Goal: Information Seeking & Learning: Learn about a topic

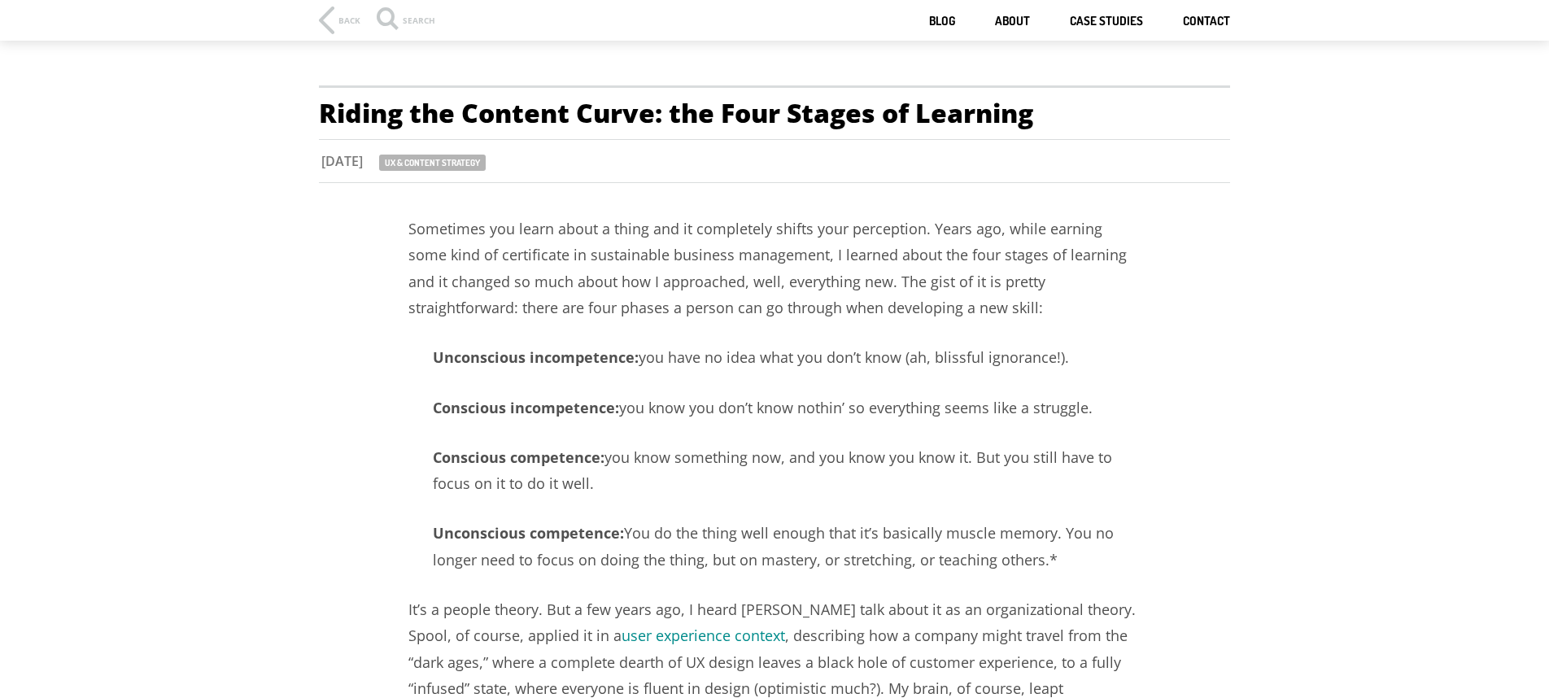
click at [804, 235] on p "Sometimes you learn about a thing and it completely shifts your perception. Yea…" at bounding box center [774, 269] width 732 height 106
click at [740, 298] on p "Sometimes you learn about a thing and it completely shifts your perception. Yea…" at bounding box center [774, 269] width 732 height 106
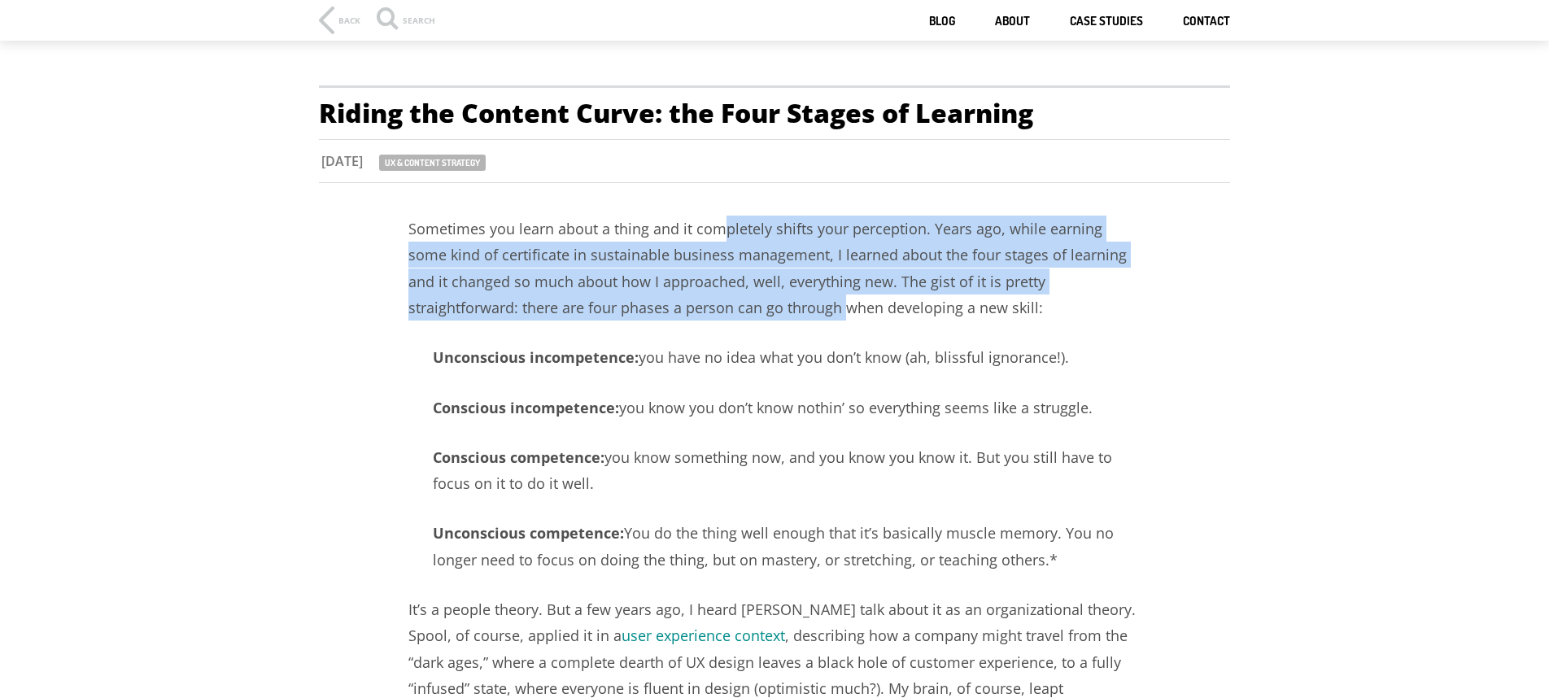
drag, startPoint x: 726, startPoint y: 227, endPoint x: 731, endPoint y: 306, distance: 79.1
click at [731, 306] on p "Sometimes you learn about a thing and it completely shifts your perception. Yea…" at bounding box center [774, 269] width 732 height 106
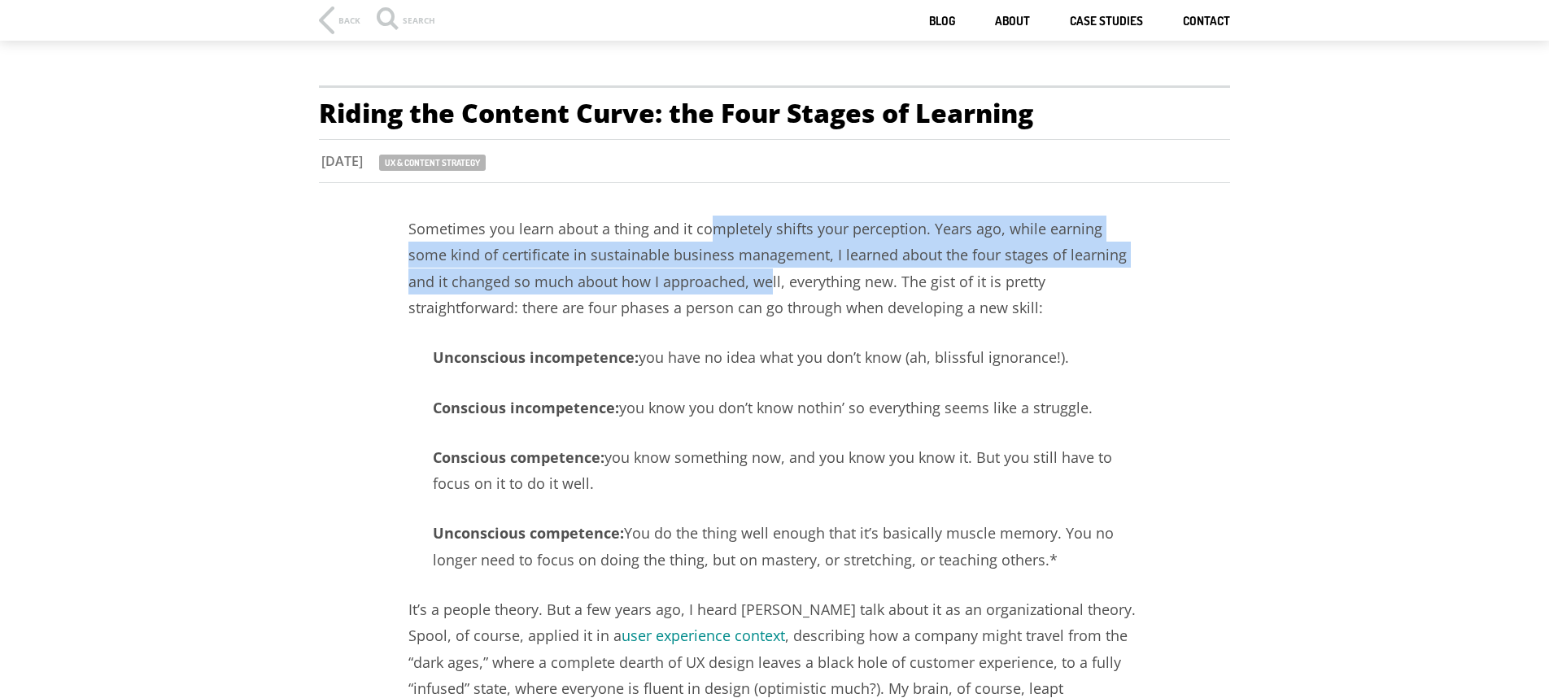
click at [727, 295] on p "Sometimes you learn about a thing and it completely shifts your perception. Yea…" at bounding box center [774, 269] width 732 height 106
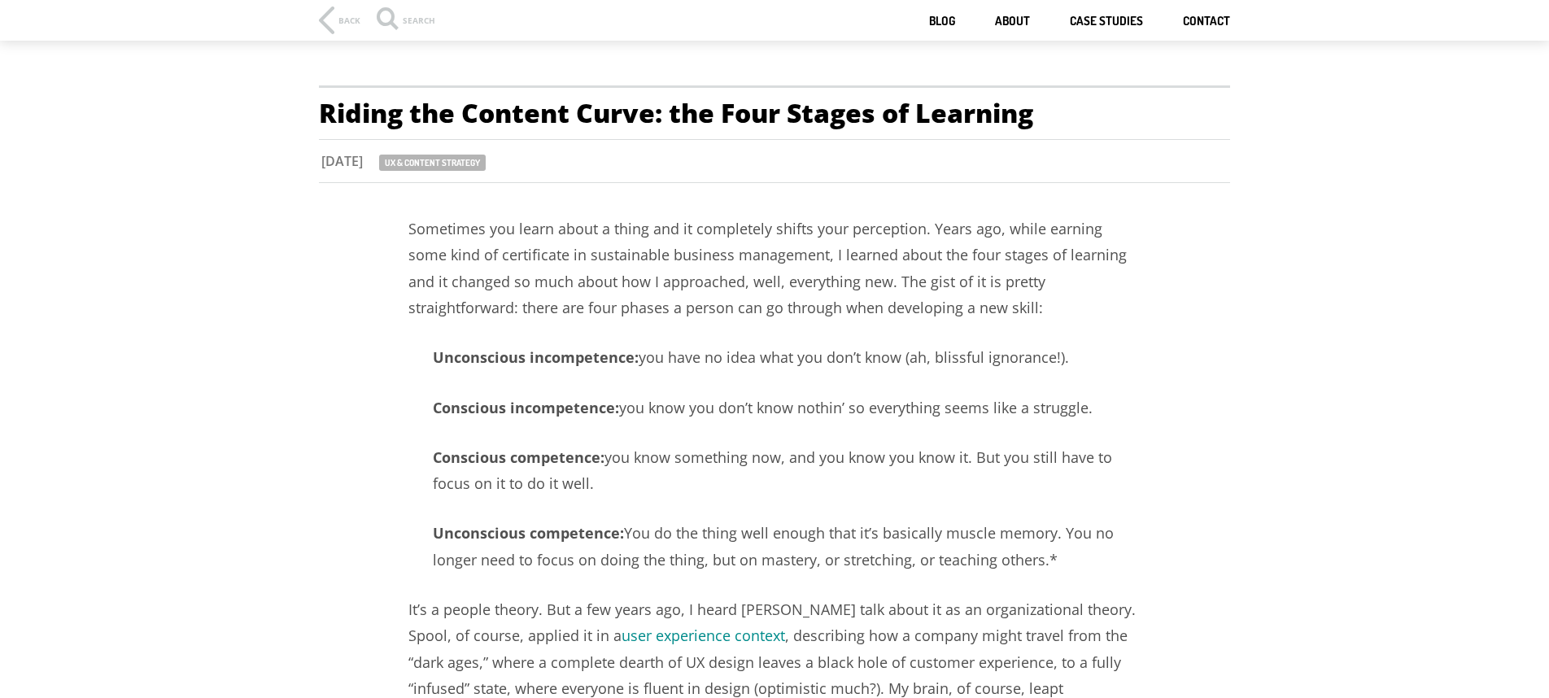
click at [727, 296] on p "Sometimes you learn about a thing and it completely shifts your perception. Yea…" at bounding box center [774, 269] width 732 height 106
drag, startPoint x: 746, startPoint y: 299, endPoint x: 704, endPoint y: 312, distance: 44.5
click at [704, 312] on p "Sometimes you learn about a thing and it completely shifts your perception. Yea…" at bounding box center [774, 269] width 732 height 106
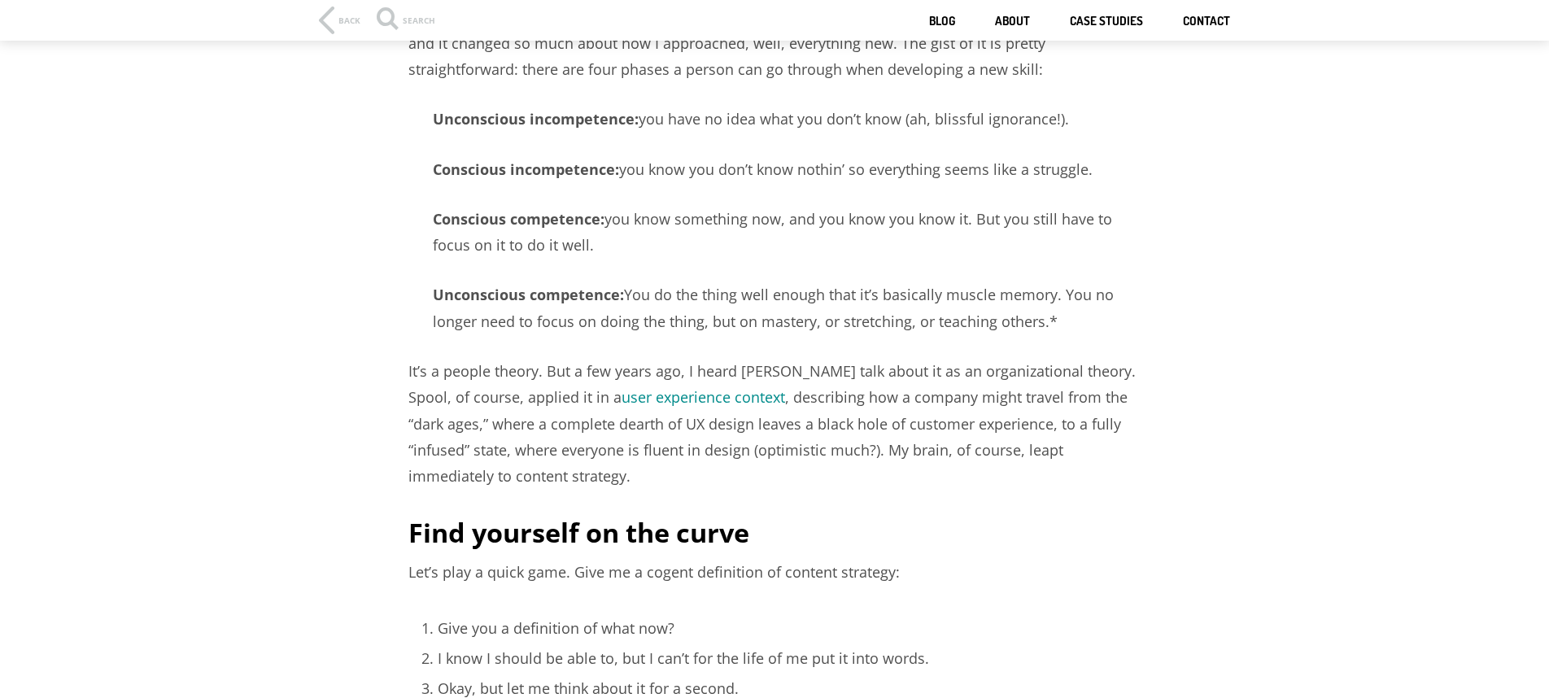
scroll to position [260, 0]
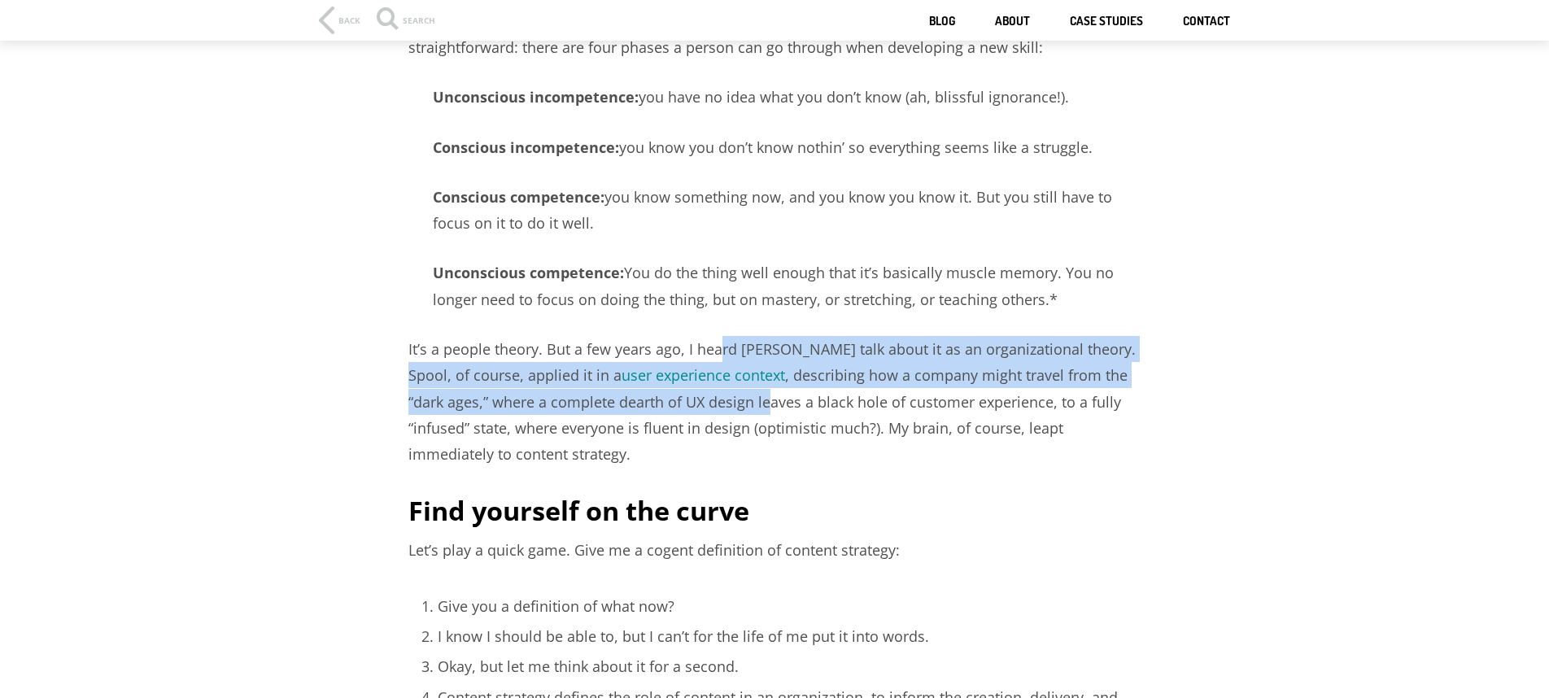
drag, startPoint x: 717, startPoint y: 356, endPoint x: 727, endPoint y: 395, distance: 39.7
click at [727, 395] on p "It’s a people theory. But a few years ago, I heard [PERSON_NAME] talk about it …" at bounding box center [774, 402] width 732 height 132
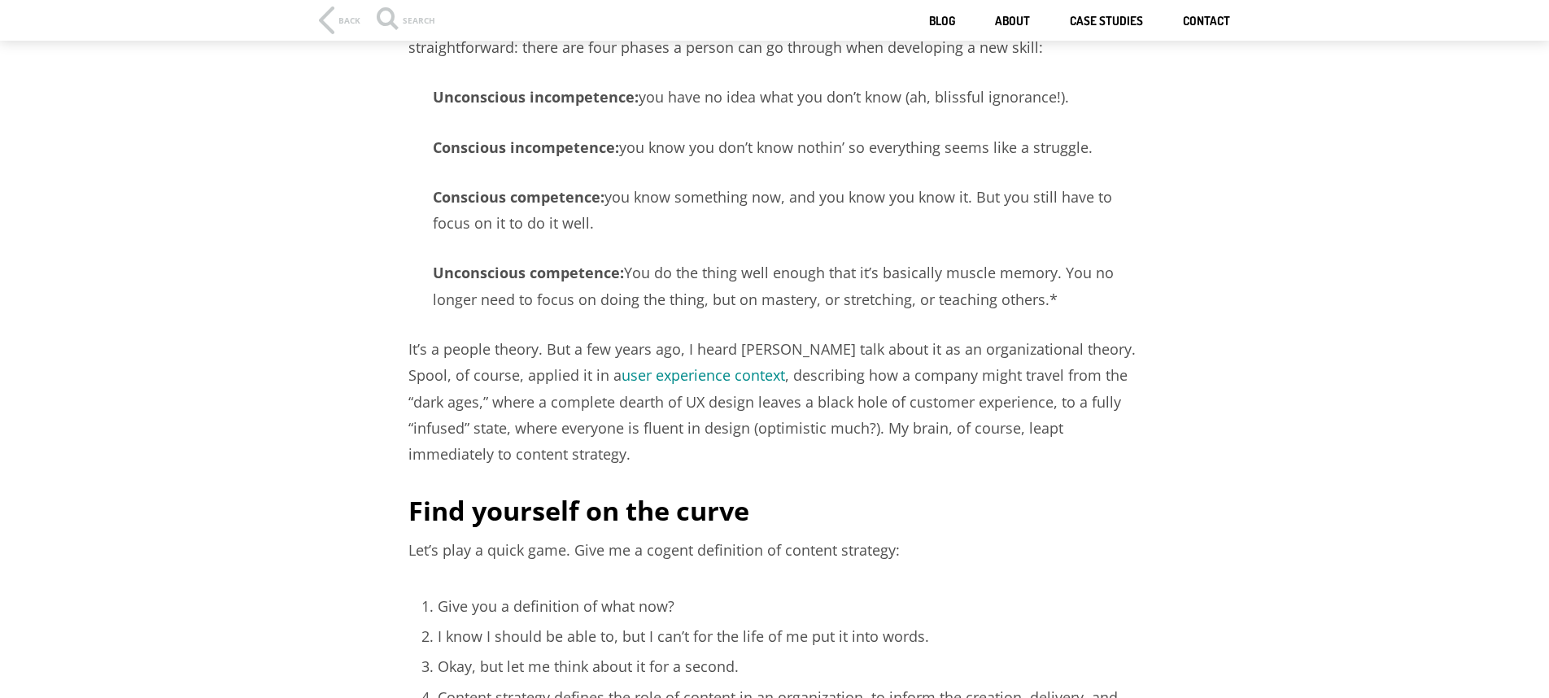
click at [838, 417] on p "It’s a people theory. But a few years ago, I heard [PERSON_NAME] talk about it …" at bounding box center [774, 402] width 732 height 132
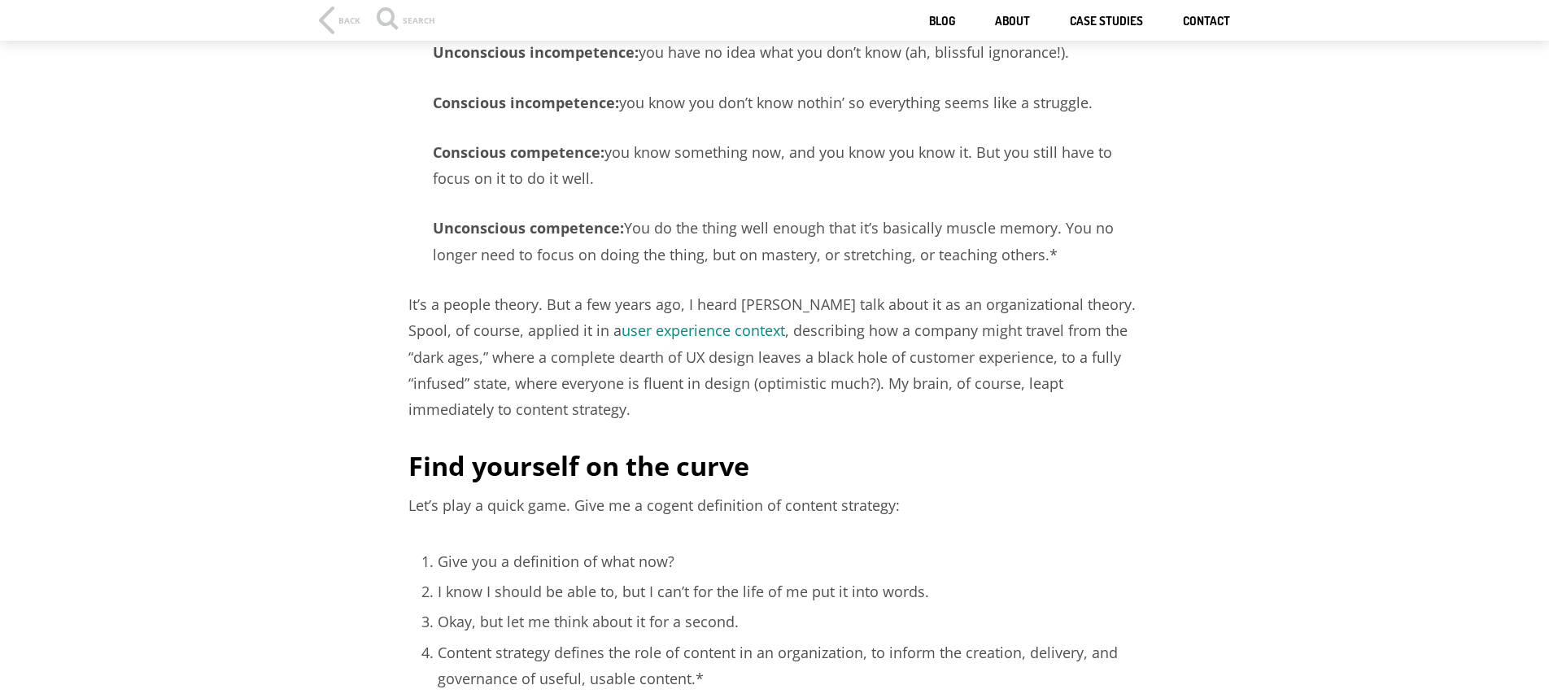
click at [857, 412] on p "It’s a people theory. But a few years ago, I heard [PERSON_NAME] talk about it …" at bounding box center [774, 357] width 732 height 132
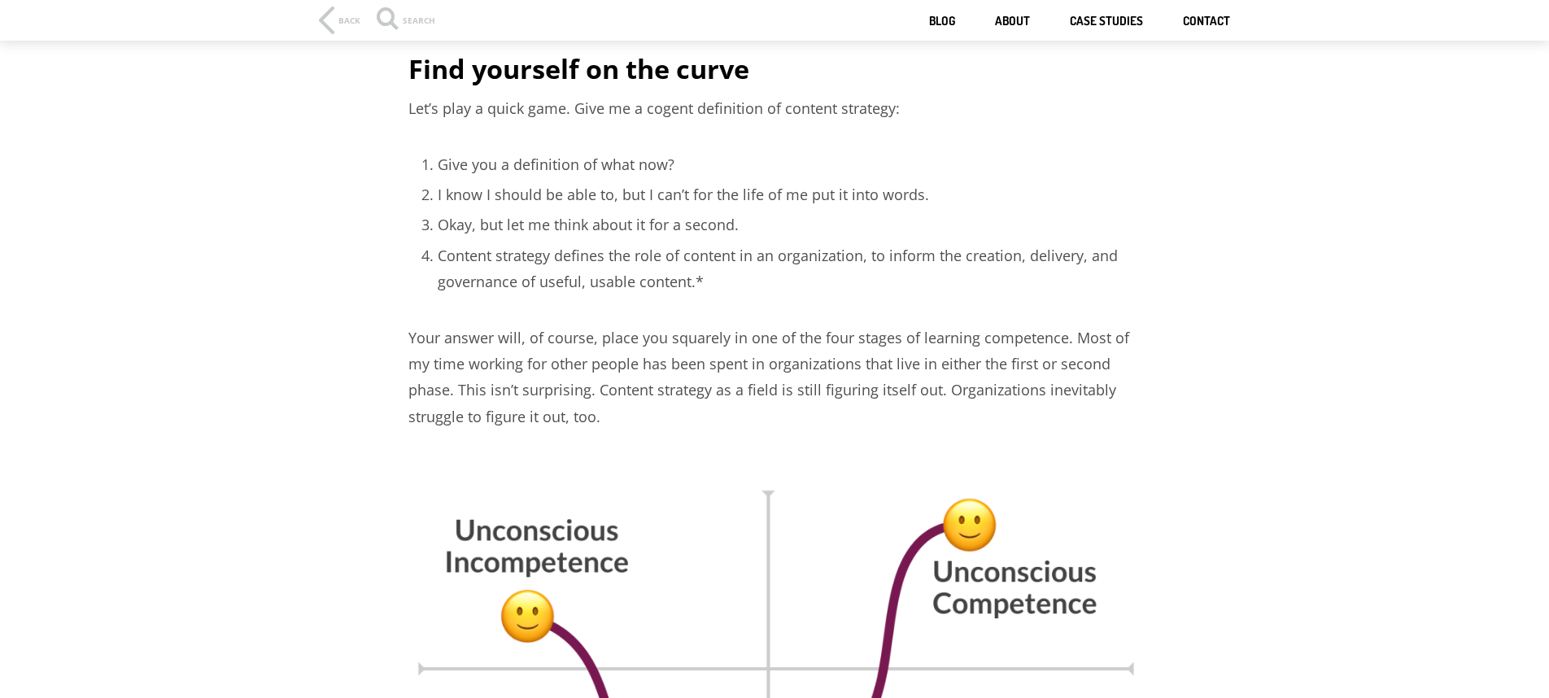
scroll to position [0, 0]
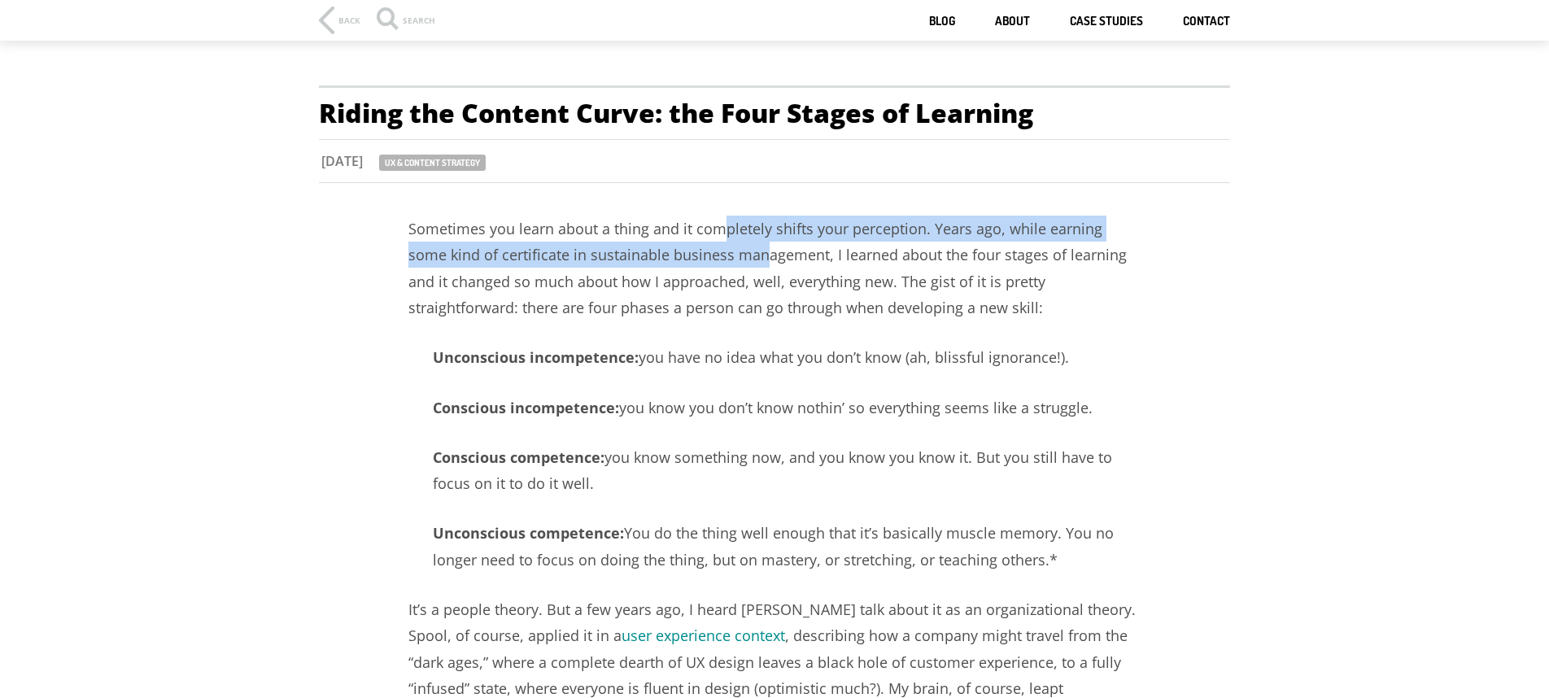
drag, startPoint x: 722, startPoint y: 225, endPoint x: 722, endPoint y: 251, distance: 26.0
click at [722, 251] on p "Sometimes you learn about a thing and it completely shifts your perception. Yea…" at bounding box center [774, 269] width 732 height 106
drag, startPoint x: 722, startPoint y: 251, endPoint x: 727, endPoint y: 267, distance: 16.5
click at [727, 267] on p "Sometimes you learn about a thing and it completely shifts your perception. Yea…" at bounding box center [774, 269] width 732 height 106
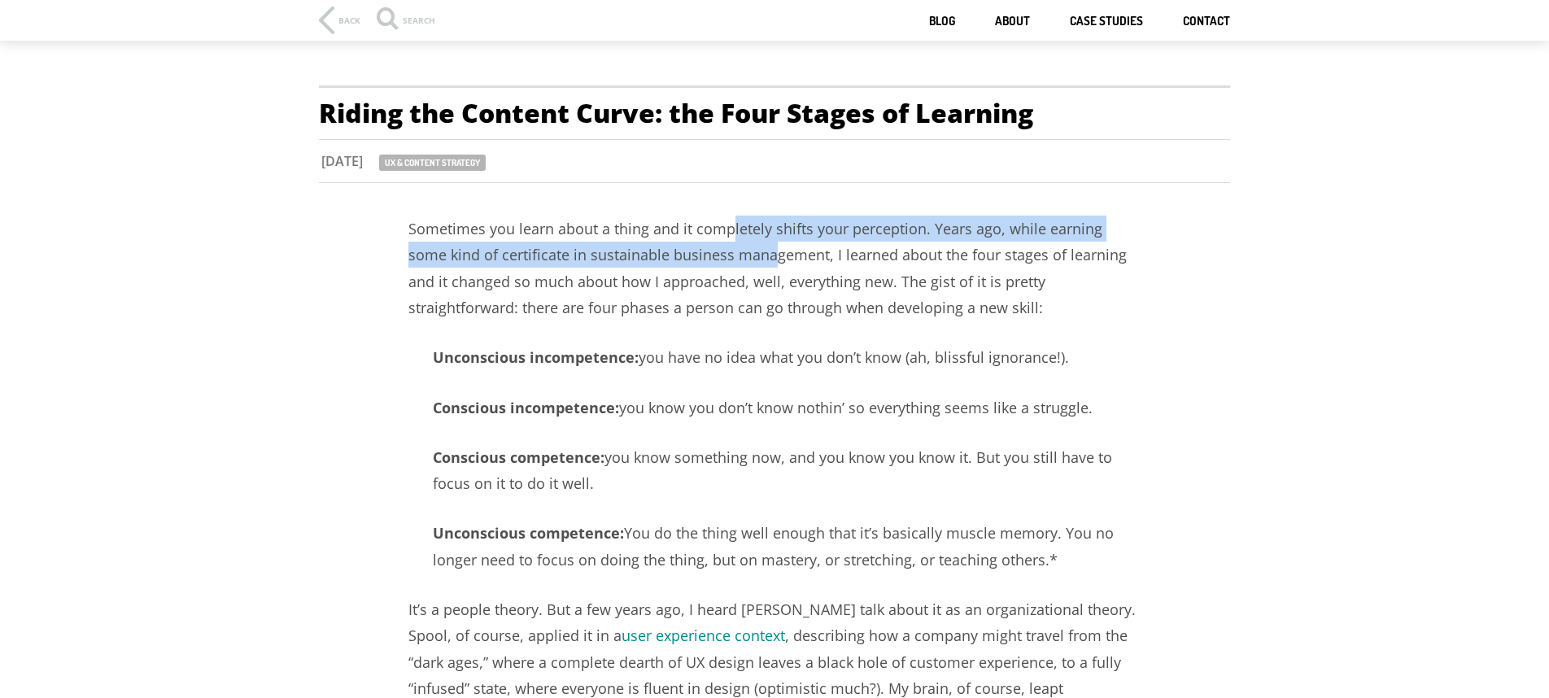
click at [727, 267] on p "Sometimes you learn about a thing and it completely shifts your perception. Yea…" at bounding box center [774, 269] width 732 height 106
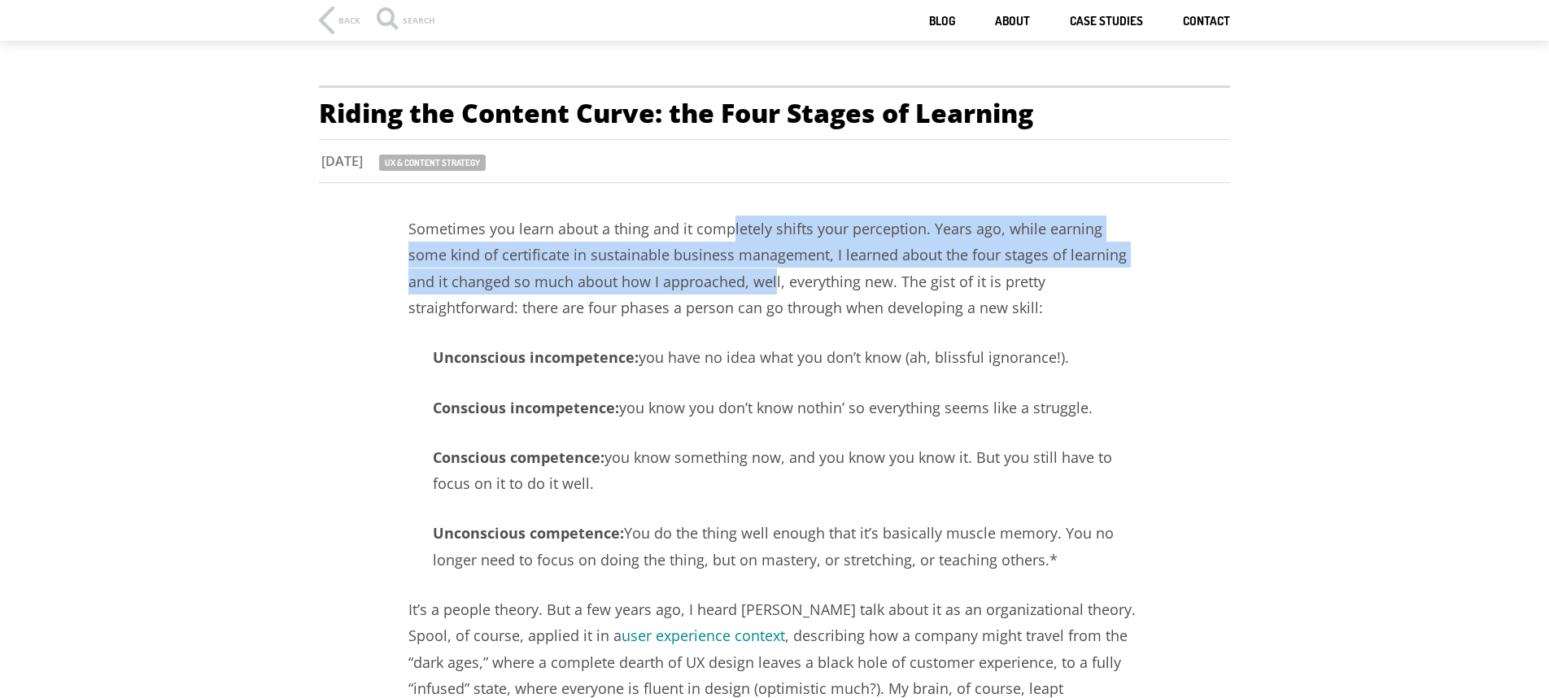
drag, startPoint x: 727, startPoint y: 267, endPoint x: 730, endPoint y: 279, distance: 12.4
click at [730, 279] on p "Sometimes you learn about a thing and it completely shifts your perception. Yea…" at bounding box center [774, 269] width 732 height 106
drag, startPoint x: 723, startPoint y: 283, endPoint x: 725, endPoint y: 291, distance: 8.3
click at [725, 291] on p "Sometimes you learn about a thing and it completely shifts your perception. Yea…" at bounding box center [774, 269] width 732 height 106
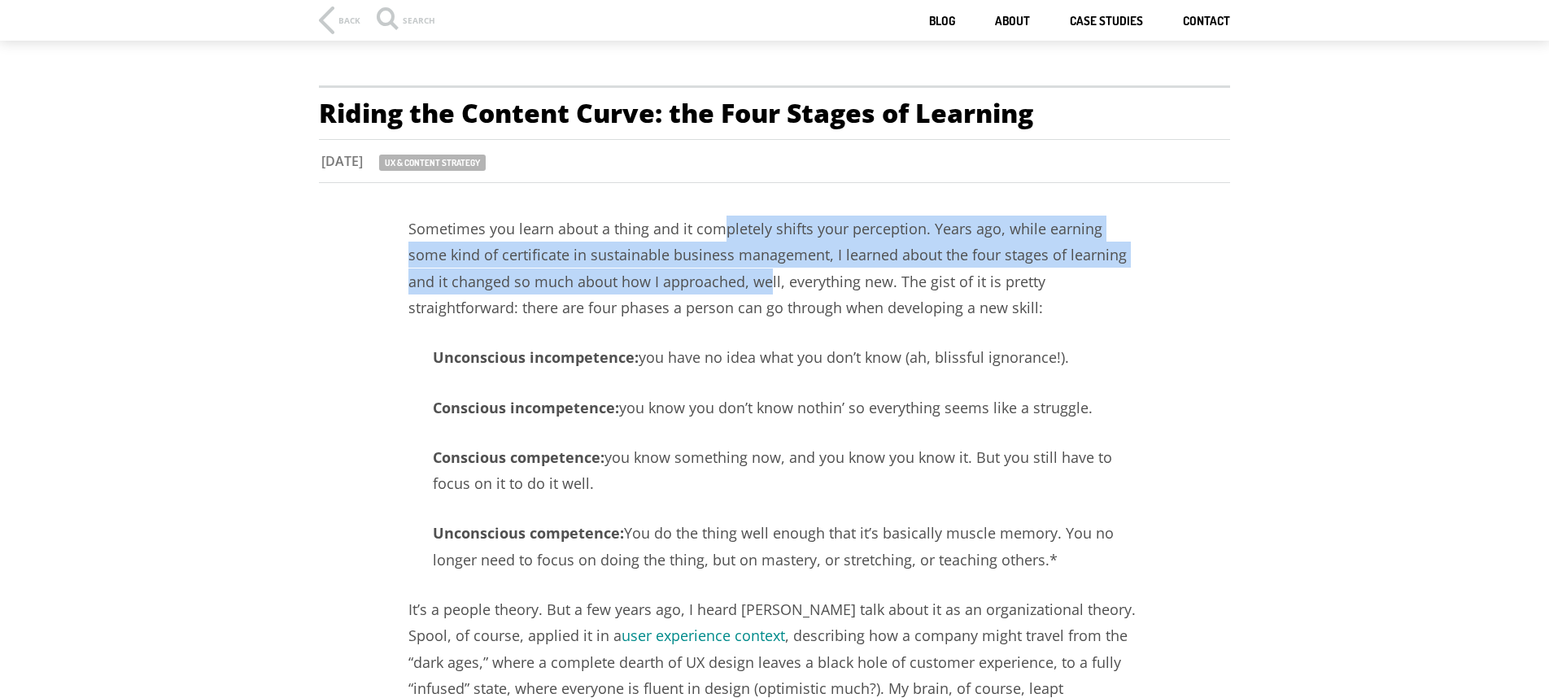
click at [725, 291] on p "Sometimes you learn about a thing and it completely shifts your perception. Yea…" at bounding box center [774, 269] width 732 height 106
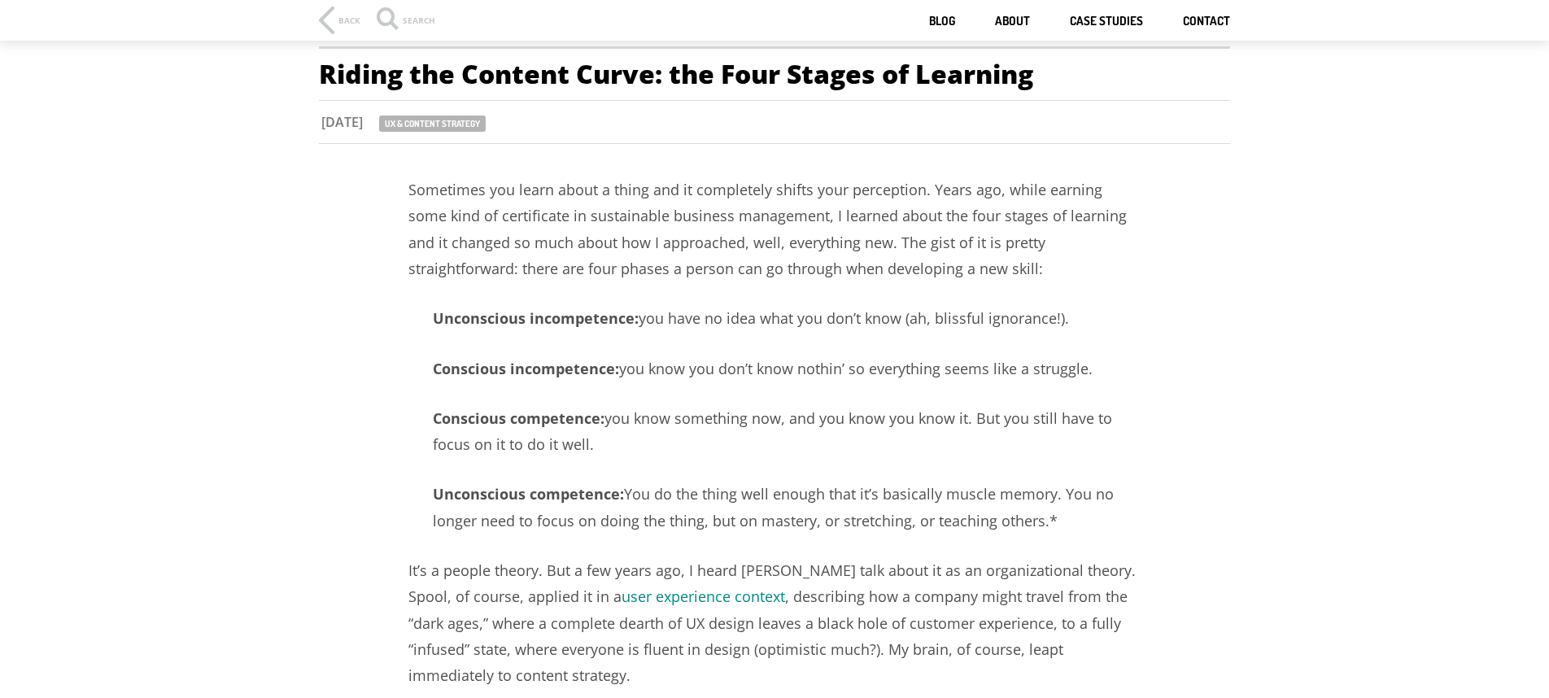
scroll to position [49, 0]
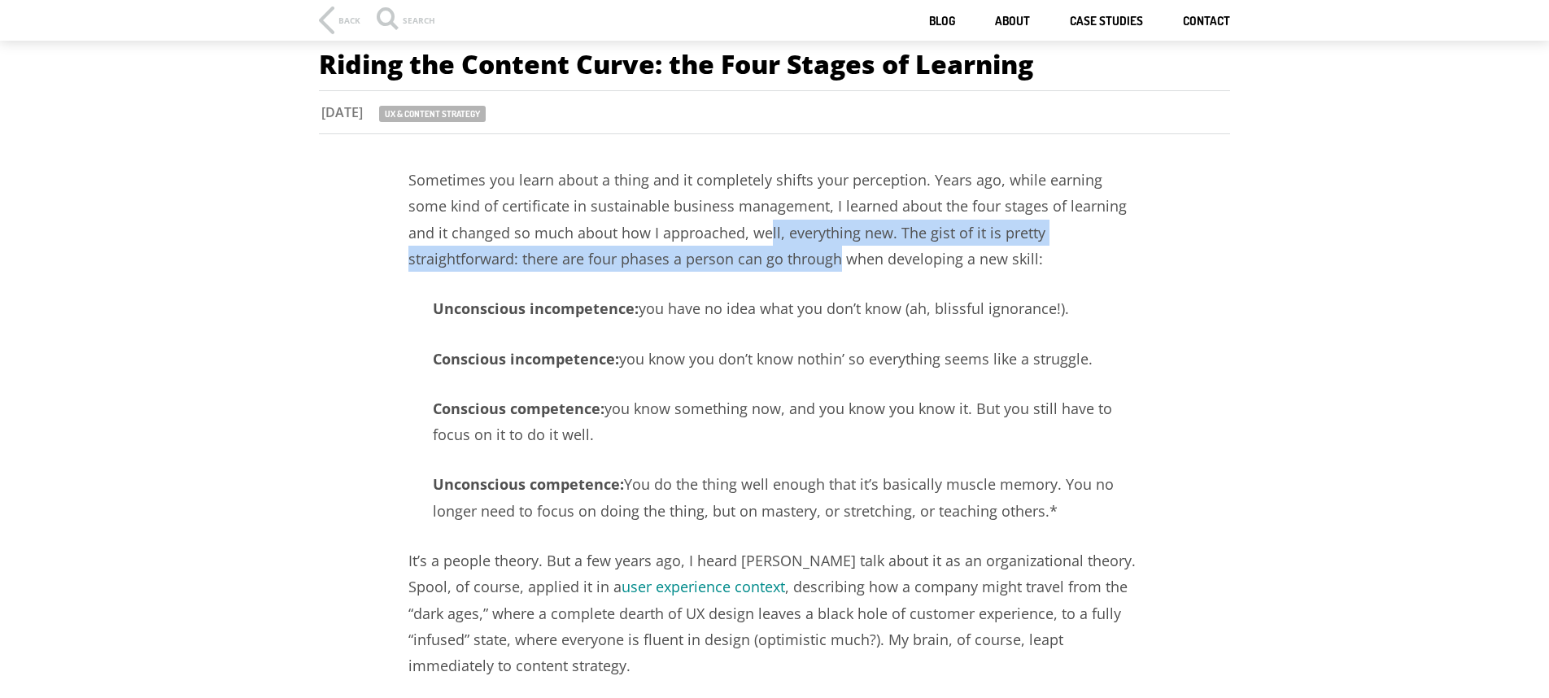
click at [723, 272] on p "Sometimes you learn about a thing and it completely shifts your perception. Yea…" at bounding box center [774, 220] width 732 height 106
drag, startPoint x: 723, startPoint y: 272, endPoint x: 735, endPoint y: 276, distance: 12.1
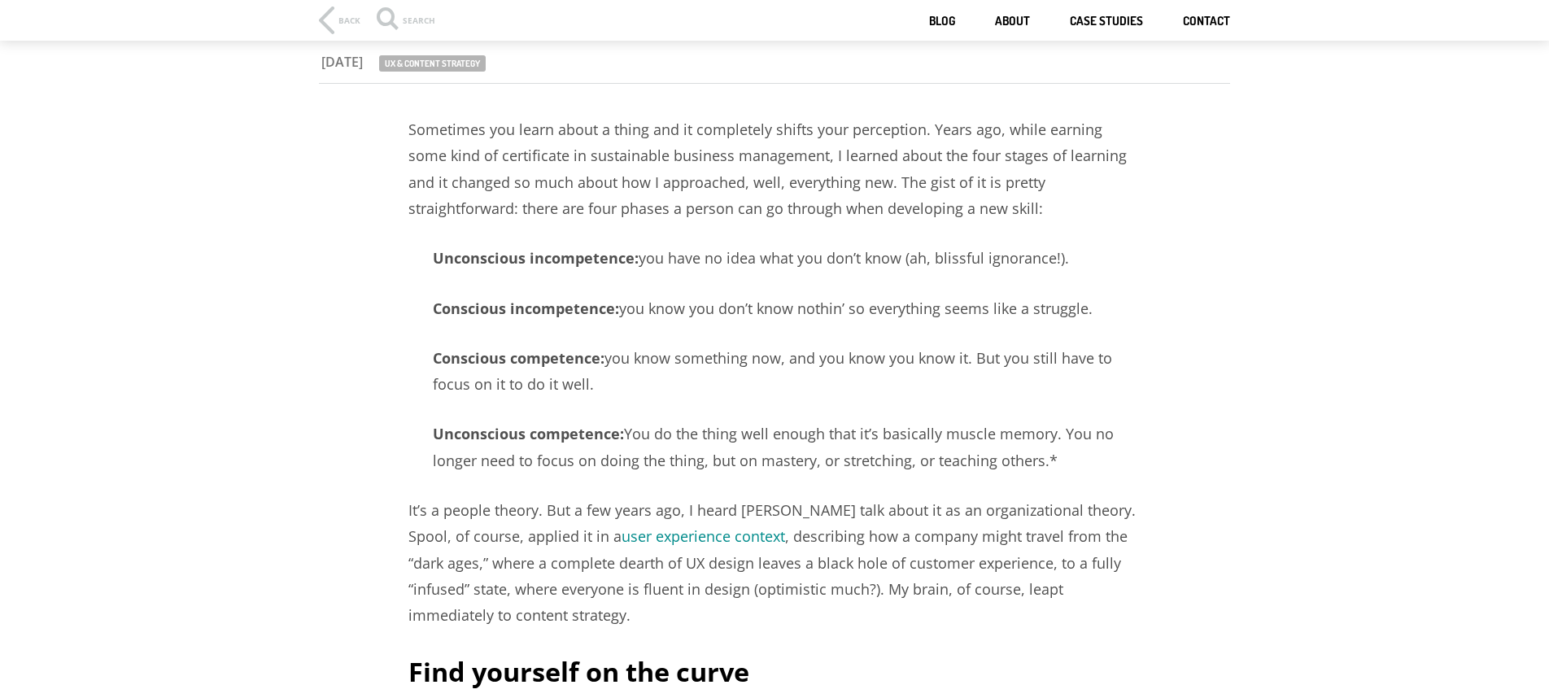
click at [873, 295] on p "Conscious incompetence: you know you don’t know nothin’ so everything seems lik…" at bounding box center [774, 308] width 732 height 26
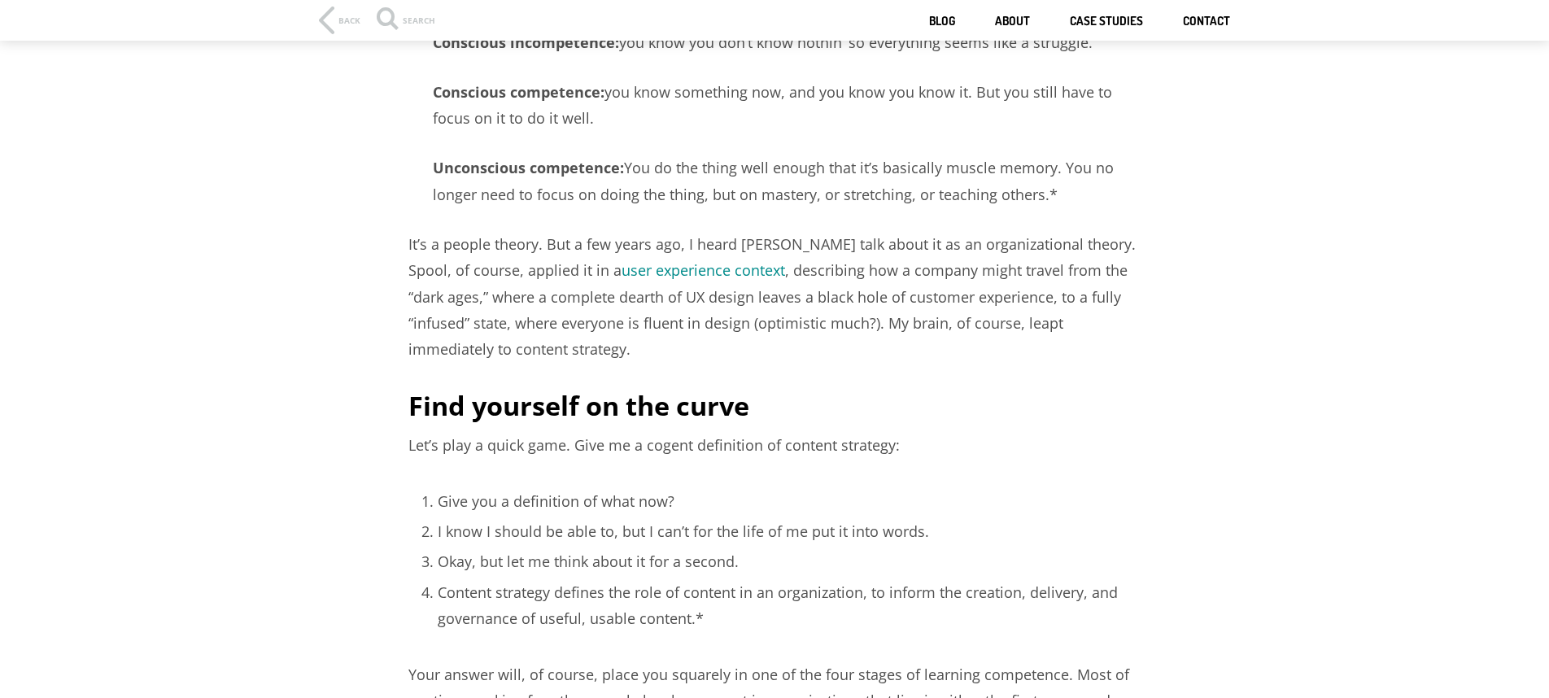
scroll to position [366, 0]
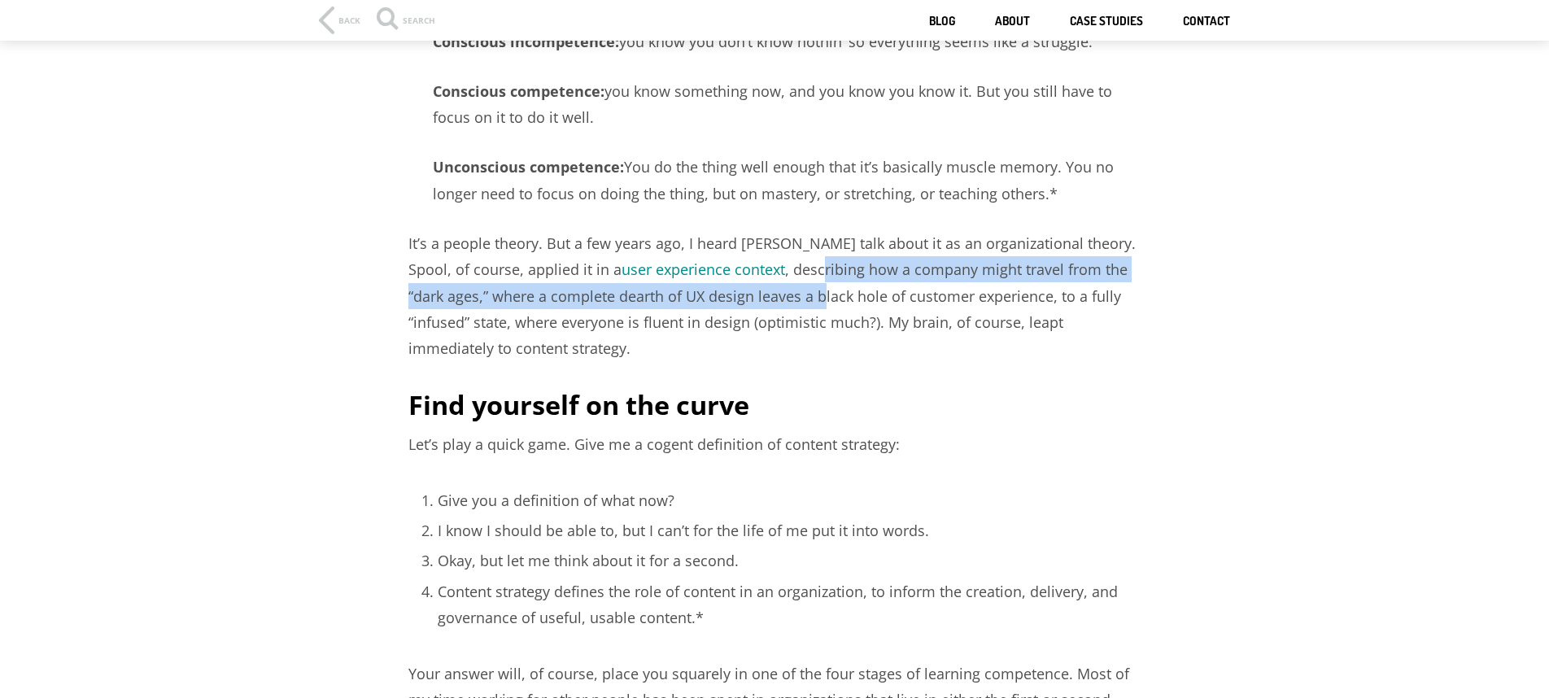
drag, startPoint x: 779, startPoint y: 266, endPoint x: 781, endPoint y: 307, distance: 40.7
click at [781, 307] on p "It’s a people theory. But a few years ago, I heard [PERSON_NAME] talk about it …" at bounding box center [774, 296] width 732 height 132
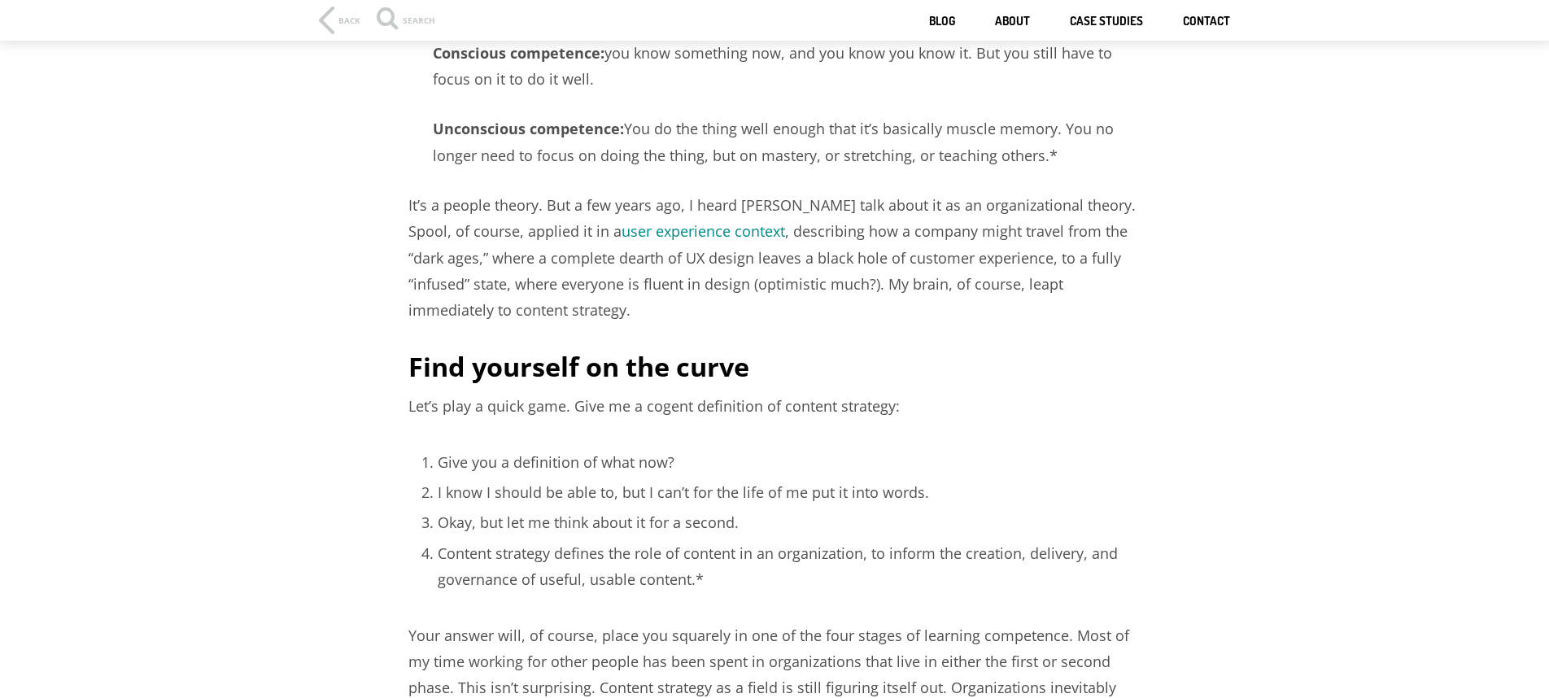
scroll to position [405, 0]
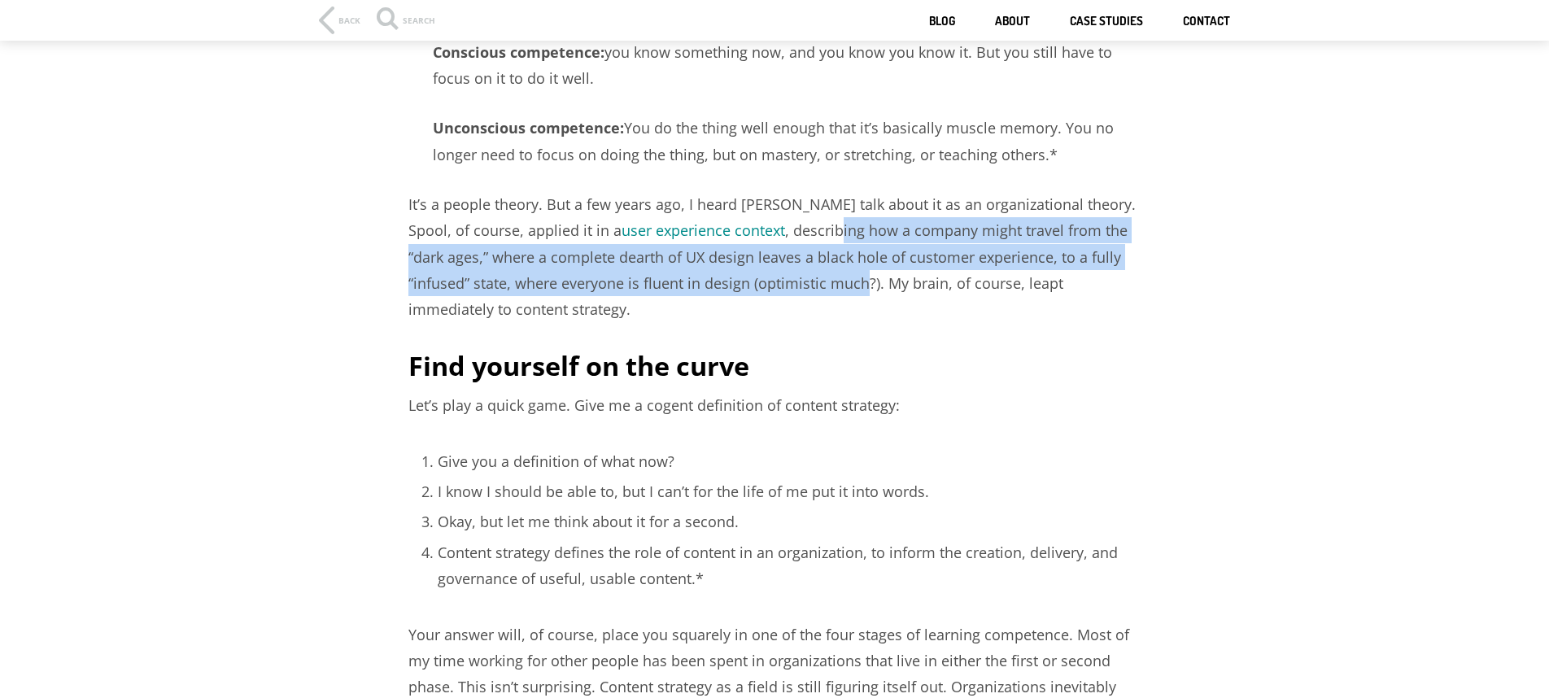
drag, startPoint x: 796, startPoint y: 231, endPoint x: 799, endPoint y: 278, distance: 47.2
click at [799, 278] on p "It’s a people theory. But a few years ago, I heard [PERSON_NAME] talk about it …" at bounding box center [774, 257] width 732 height 132
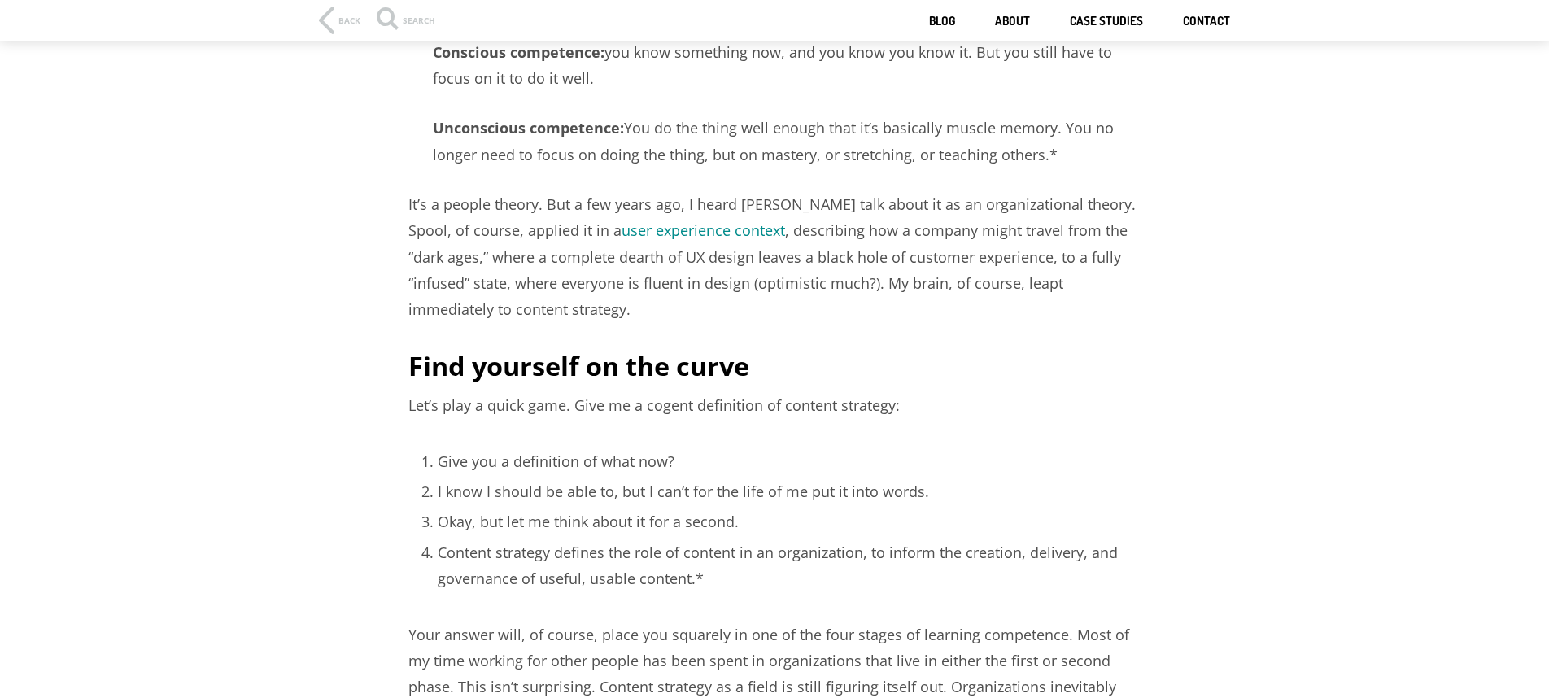
drag, startPoint x: 799, startPoint y: 278, endPoint x: 801, endPoint y: 286, distance: 8.5
click at [801, 286] on p "It’s a people theory. But a few years ago, I heard [PERSON_NAME] talk about it …" at bounding box center [774, 257] width 732 height 132
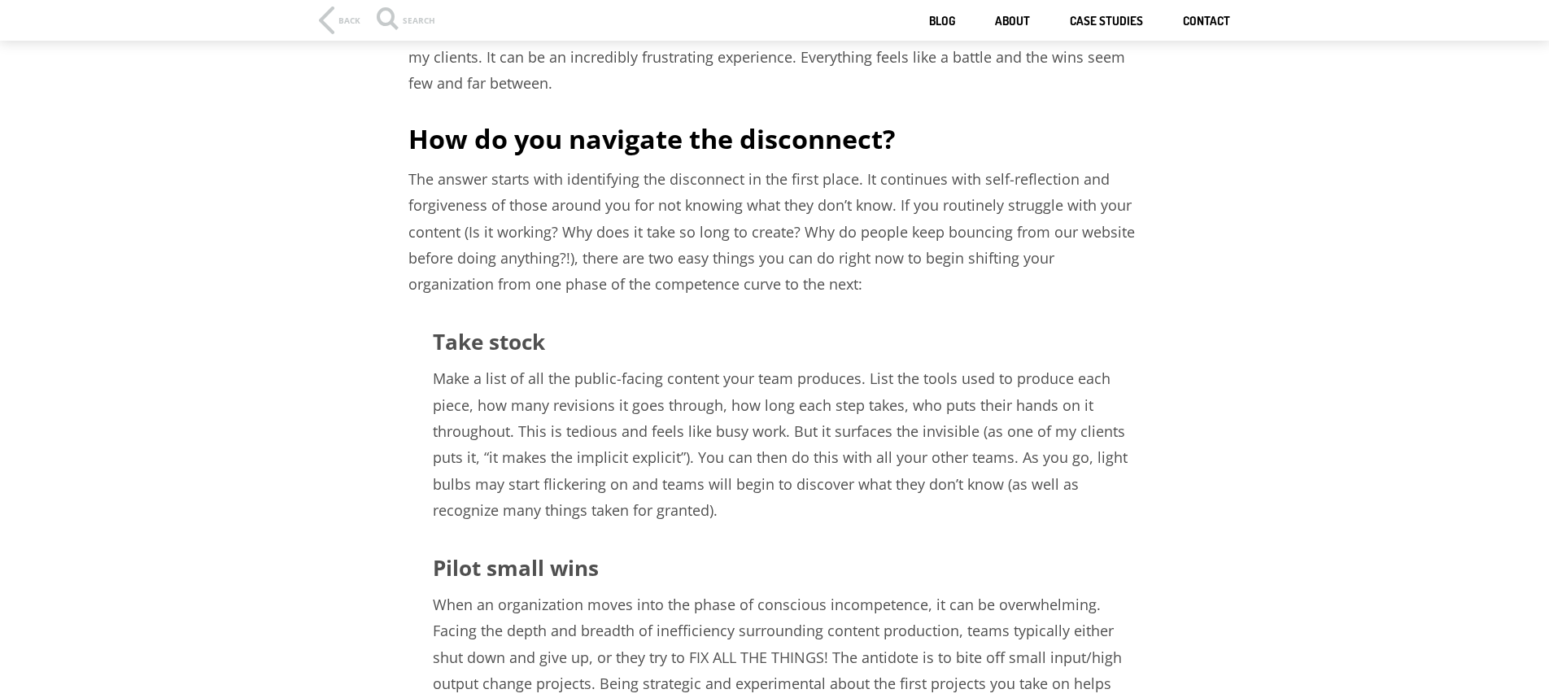
scroll to position [1712, 0]
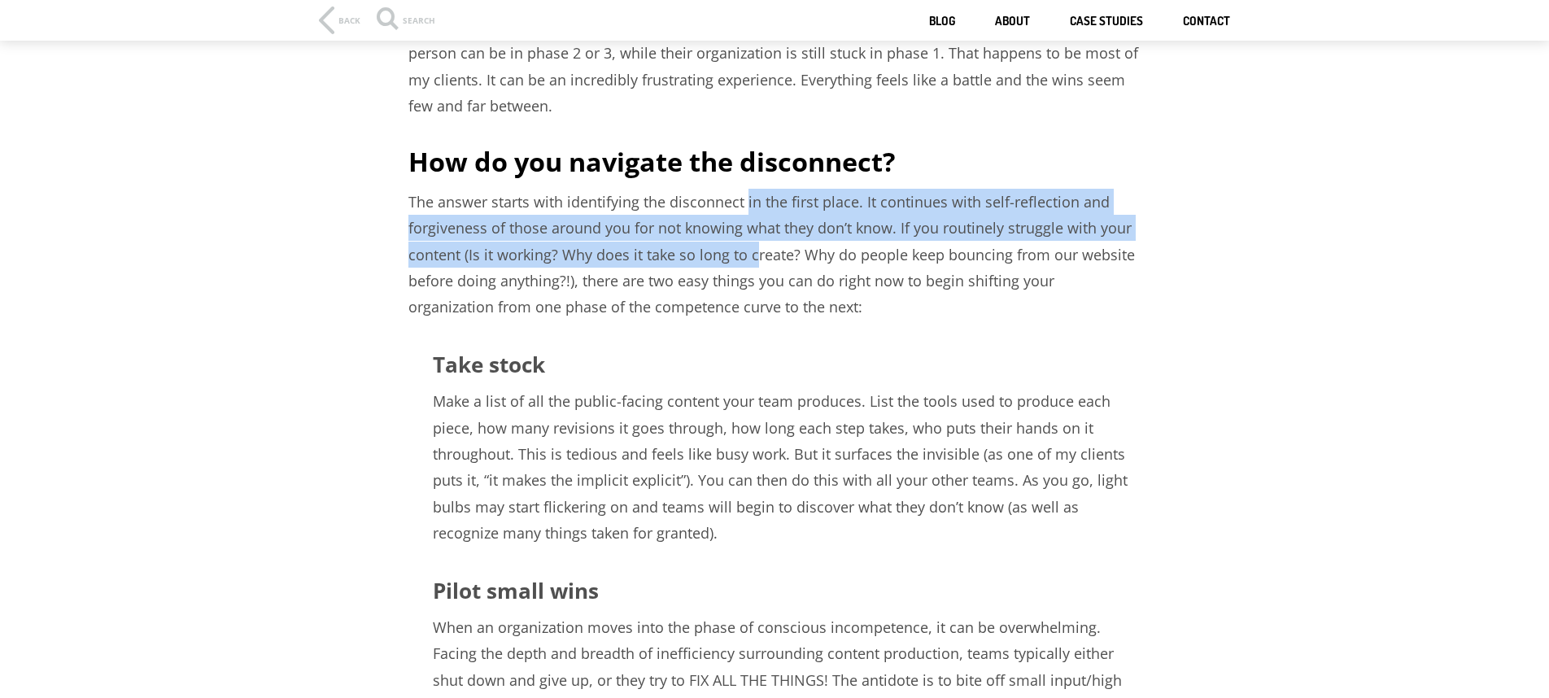
drag, startPoint x: 748, startPoint y: 218, endPoint x: 752, endPoint y: 246, distance: 28.0
click at [752, 246] on p "The answer starts with identifying the disconnect in the first place. It contin…" at bounding box center [774, 255] width 732 height 132
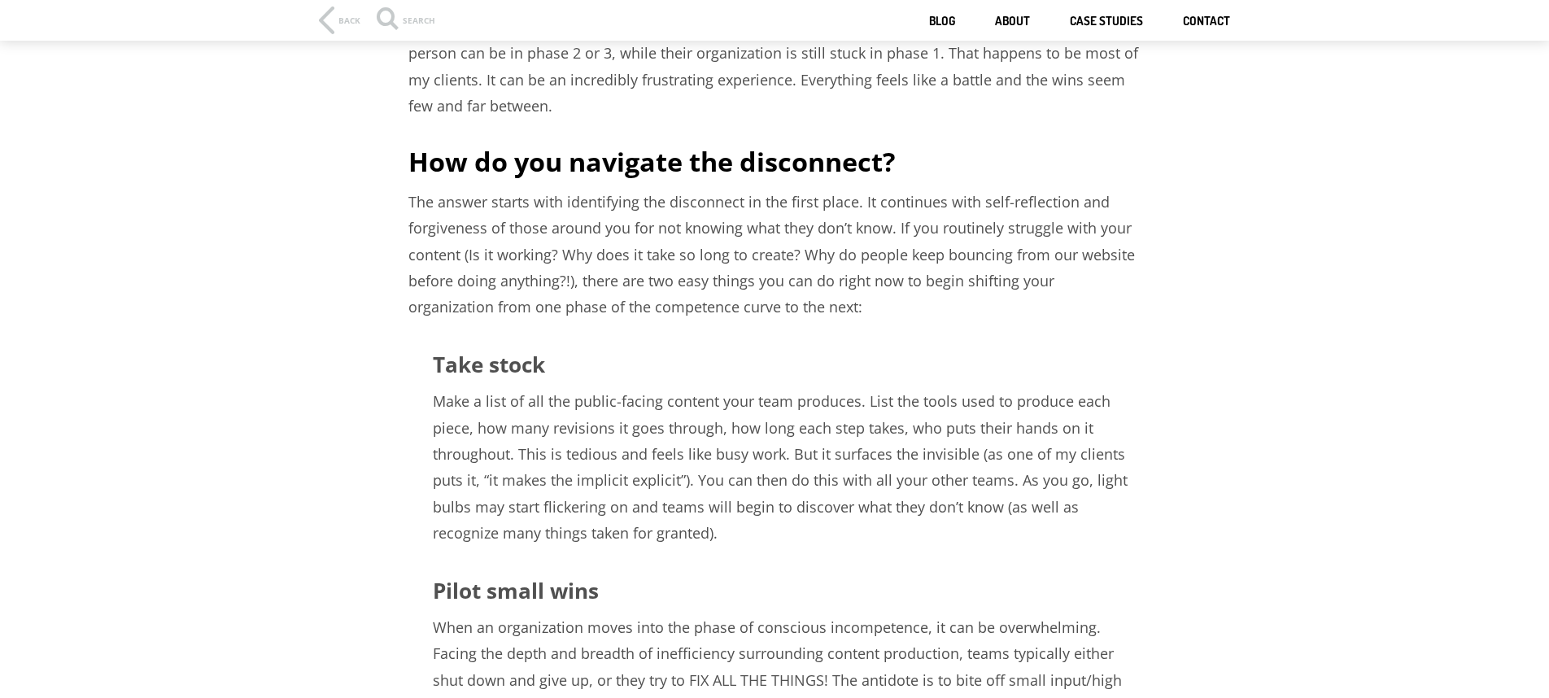
click at [756, 247] on p "The answer starts with identifying the disconnect in the first place. It contin…" at bounding box center [774, 255] width 732 height 132
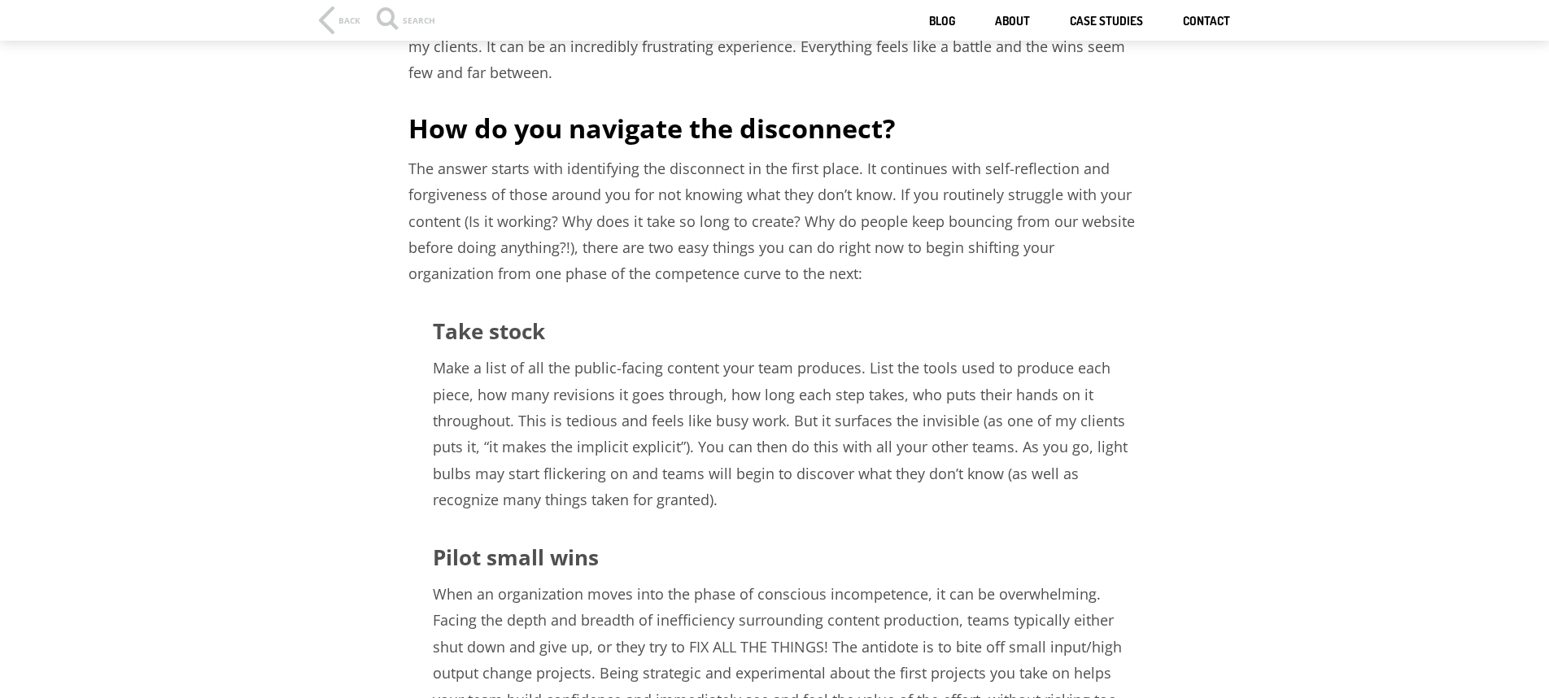
click at [869, 292] on article "Sometimes you learn about a thing and it completely shifts your perception. Yea…" at bounding box center [774, 38] width 732 height 3136
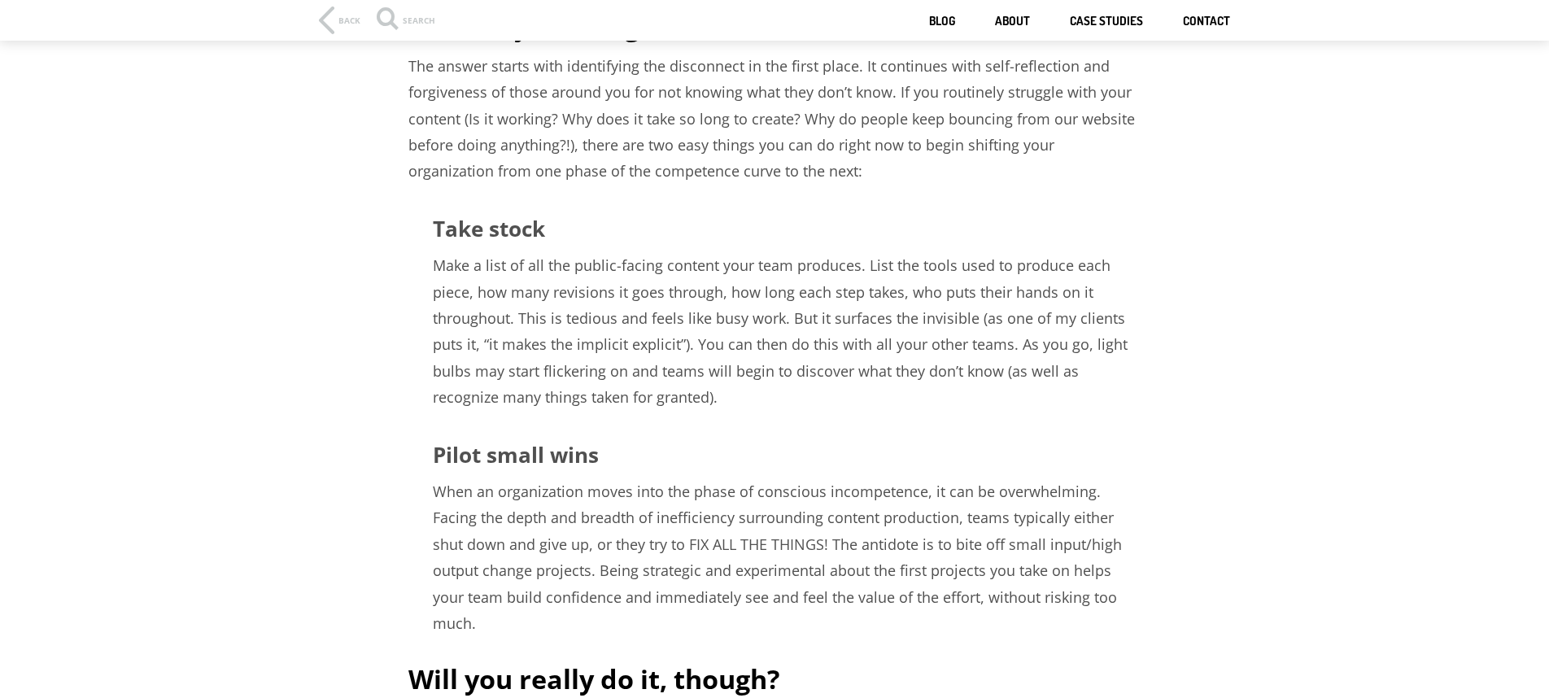
scroll to position [1876, 0]
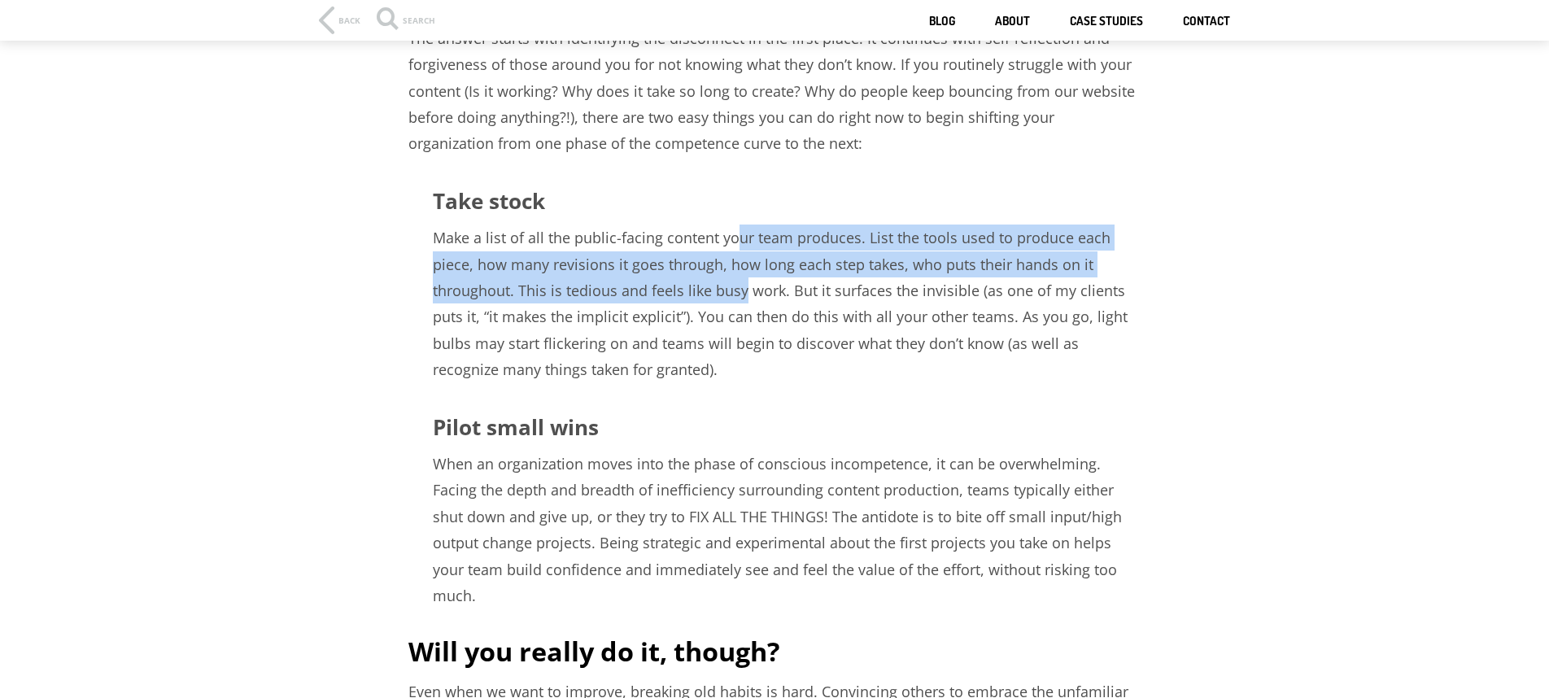
drag, startPoint x: 734, startPoint y: 258, endPoint x: 742, endPoint y: 286, distance: 29.6
click at [742, 286] on p "Make a list of all the public-facing content your team produces. List the tools…" at bounding box center [774, 304] width 732 height 158
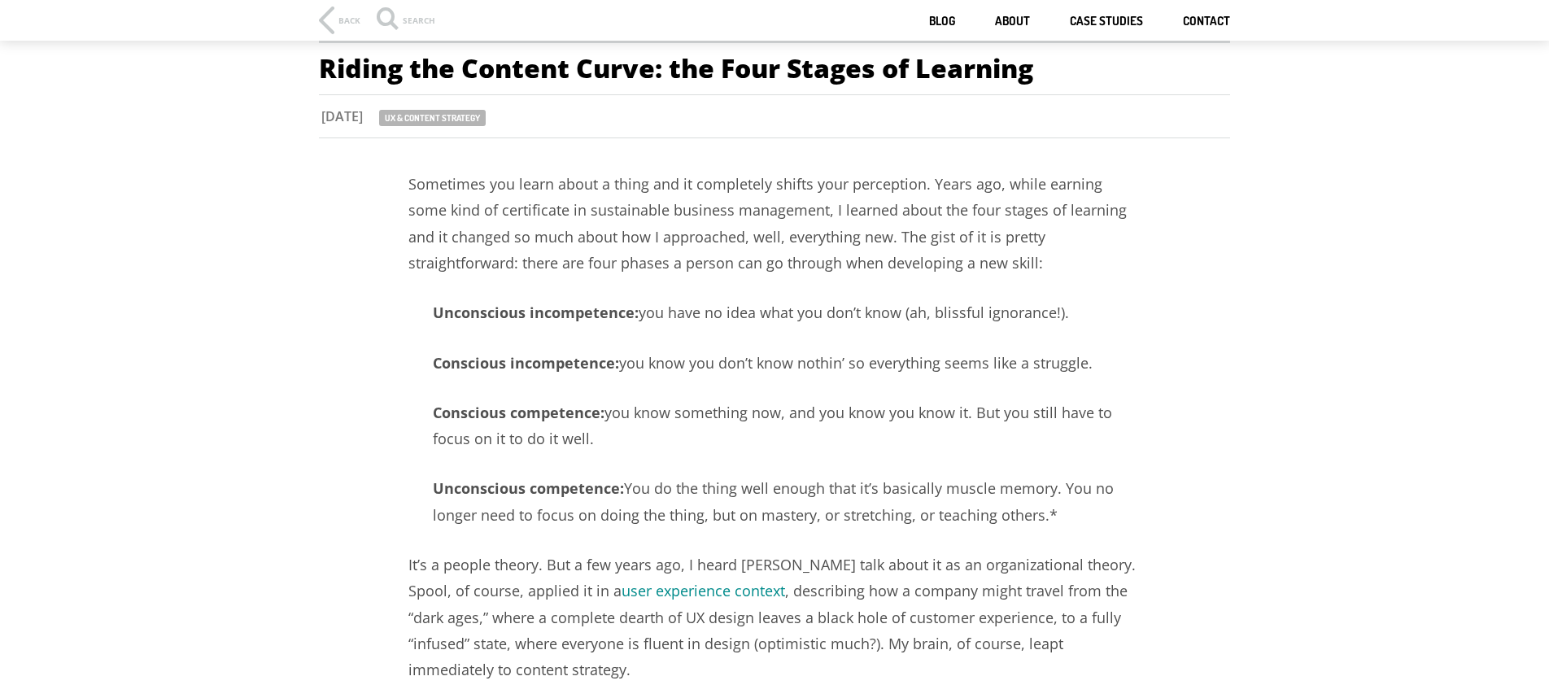
scroll to position [46, 0]
click at [864, 300] on p "Unconscious incompetence: you have no idea what you don’t know (ah, blissful ig…" at bounding box center [774, 311] width 732 height 26
